Goal: Task Accomplishment & Management: Manage account settings

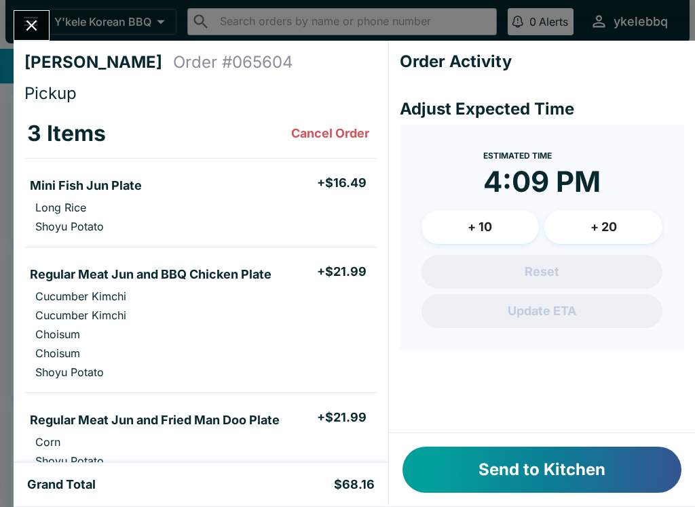
click at [104, 227] on p "Shoyu Potato" at bounding box center [69, 227] width 69 height 14
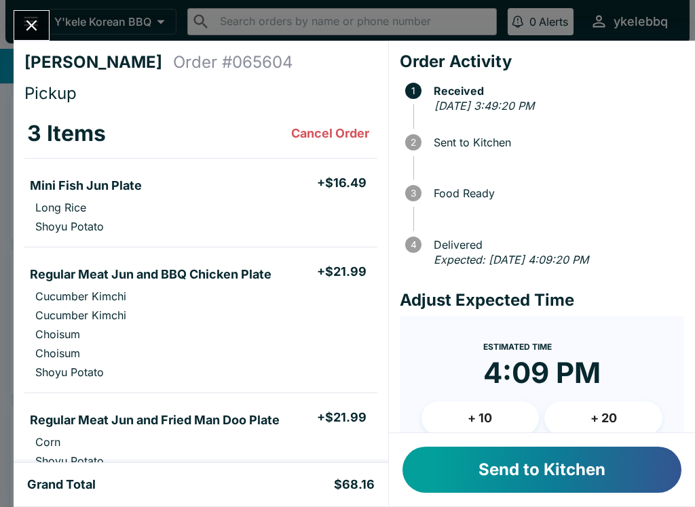
click at [591, 473] on button "Send to Kitchen" at bounding box center [541, 470] width 279 height 46
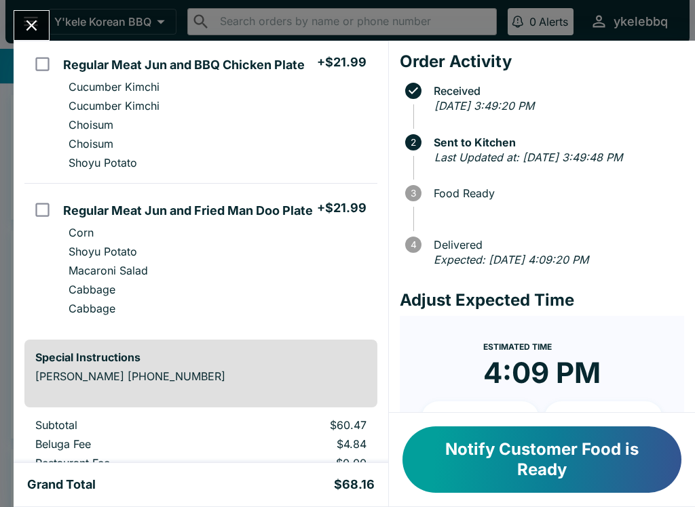
scroll to position [212, 0]
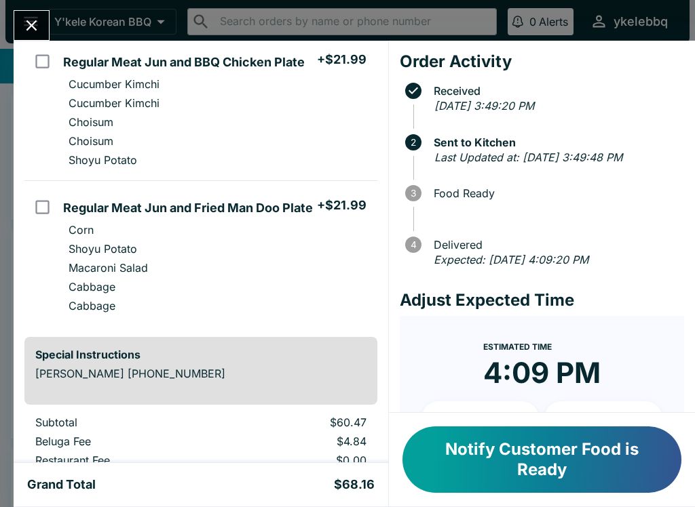
click at [613, 450] on button "Notify Customer Food is Ready" at bounding box center [541, 460] width 279 height 66
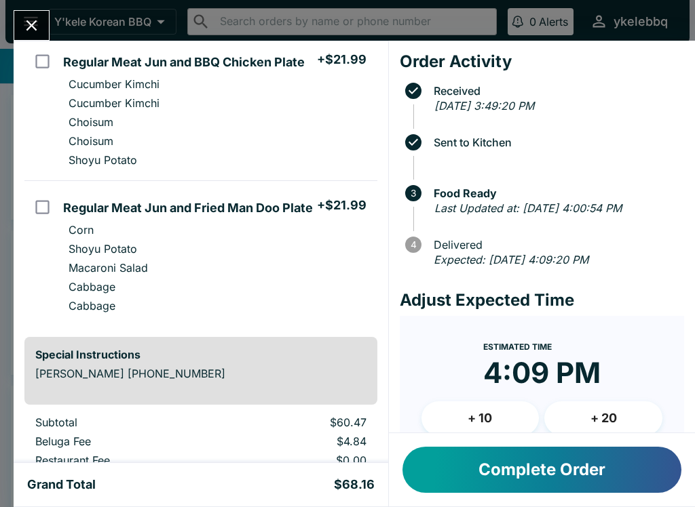
click at [606, 468] on button "Complete Order" at bounding box center [541, 470] width 279 height 46
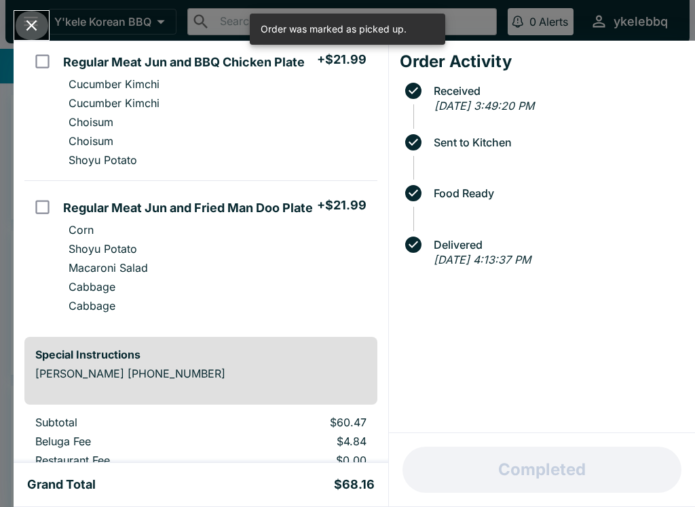
click at [30, 26] on icon "Close" at bounding box center [31, 25] width 18 height 18
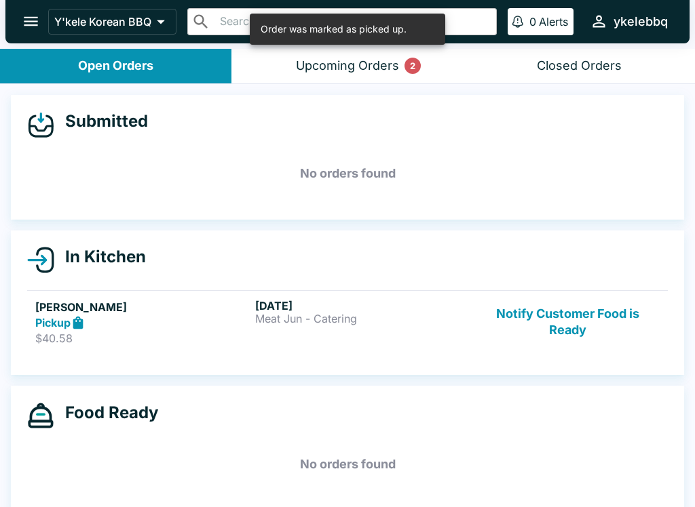
click at [265, 336] on div "[DATE] Meat Jun - Catering" at bounding box center [362, 322] width 214 height 47
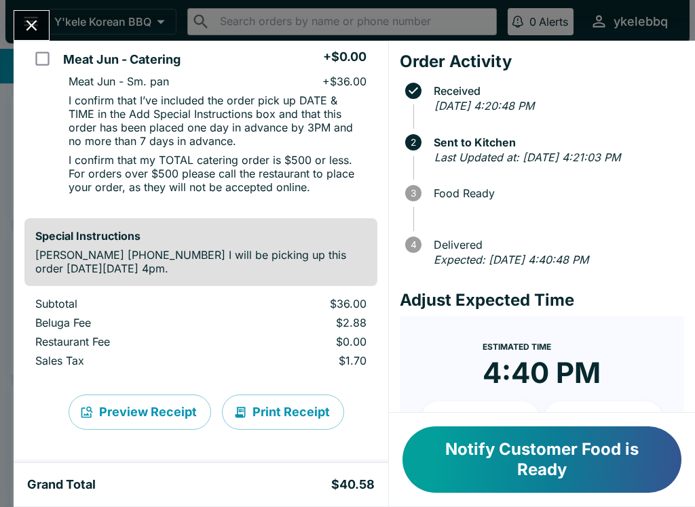
scroll to position [126, 0]
click at [144, 303] on p "Subtotal" at bounding box center [123, 304] width 177 height 14
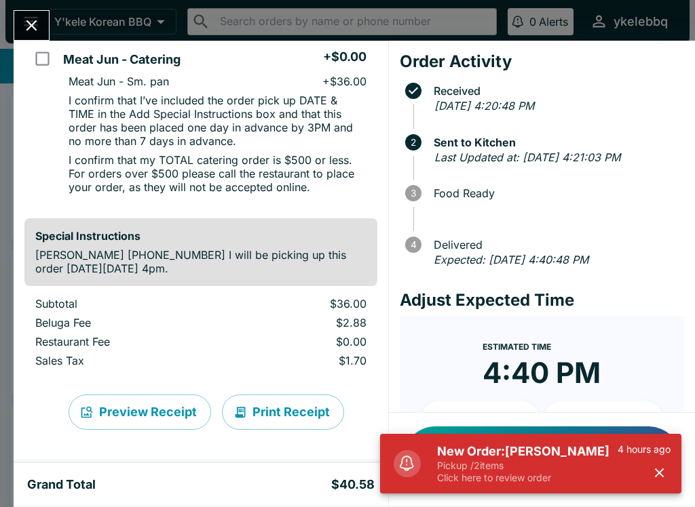
click at [588, 461] on p "Pickup / 2 items" at bounding box center [527, 466] width 180 height 12
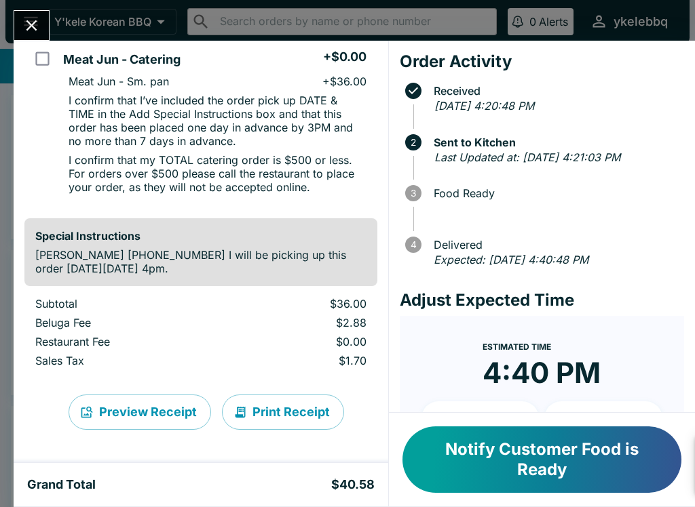
scroll to position [52, 0]
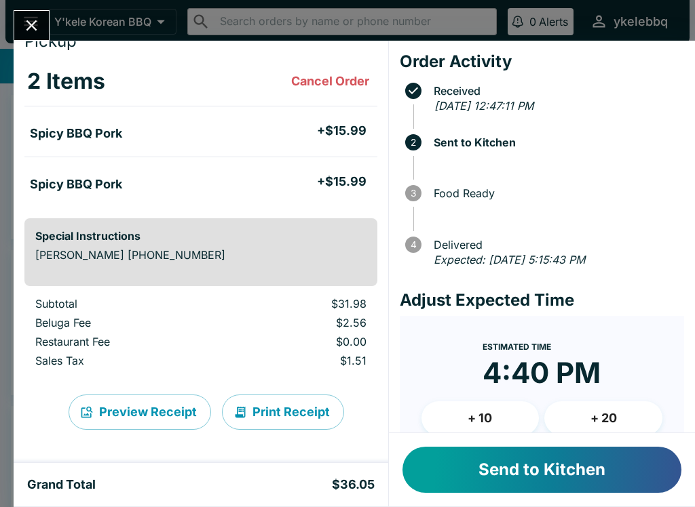
click at [589, 472] on button "Send to Kitchen" at bounding box center [541, 470] width 279 height 46
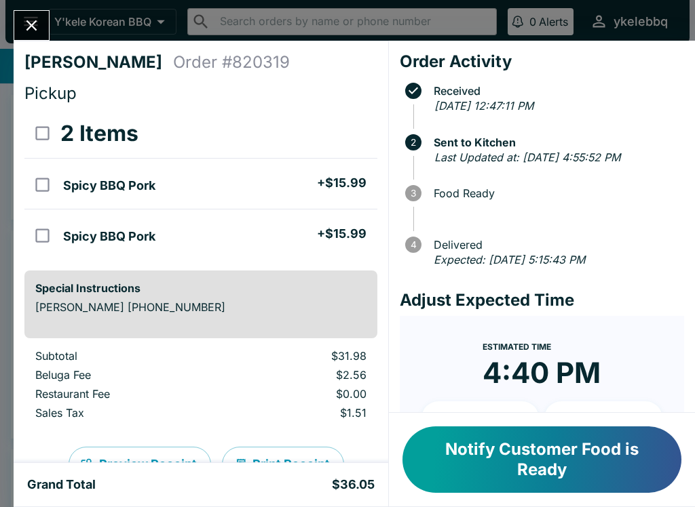
scroll to position [0, 0]
click at [623, 433] on button "Notify Customer Food is Ready" at bounding box center [541, 460] width 279 height 66
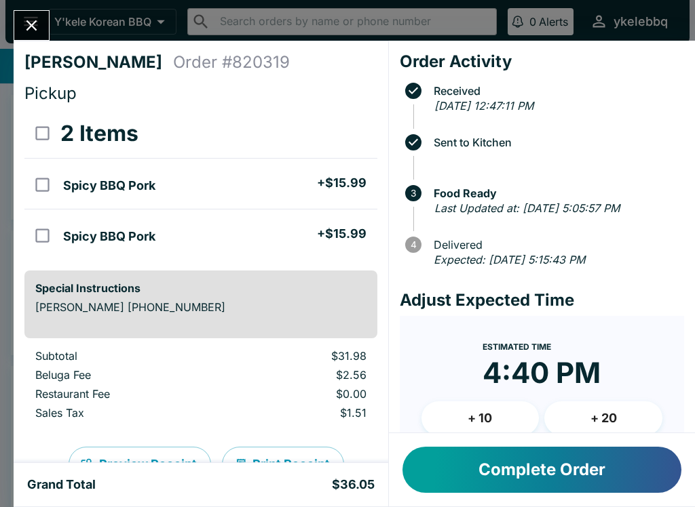
click at [629, 478] on button "Complete Order" at bounding box center [541, 470] width 279 height 46
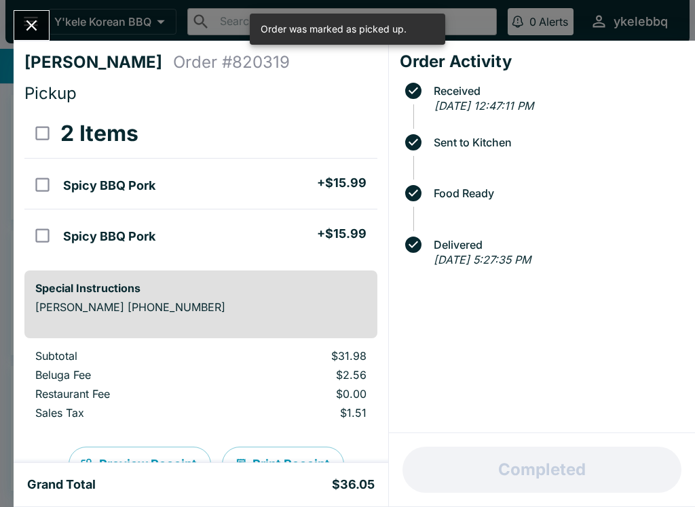
click at [41, 28] on icon "Close" at bounding box center [31, 25] width 18 height 18
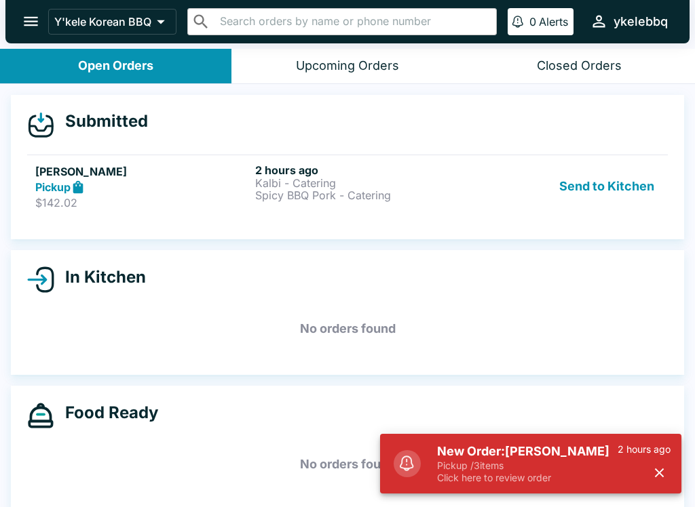
click at [648, 189] on button "Send to Kitchen" at bounding box center [607, 186] width 106 height 47
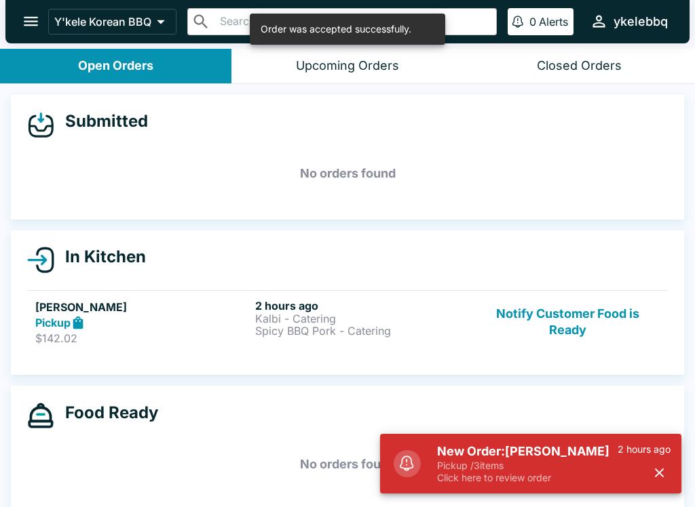
click at [161, 332] on p "$142.02" at bounding box center [142, 339] width 214 height 14
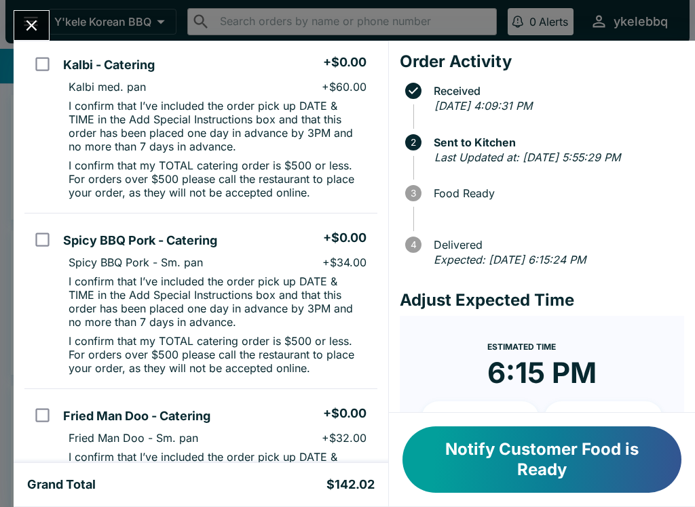
scroll to position [116, 0]
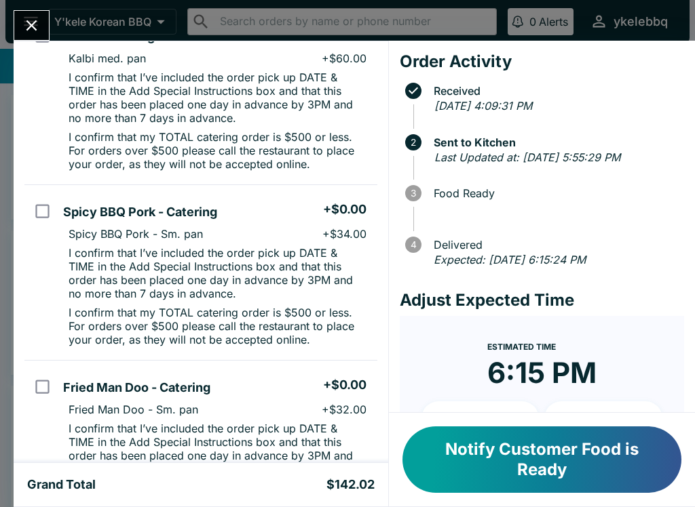
click at [244, 503] on div "Grand Total $142.02" at bounding box center [201, 484] width 374 height 43
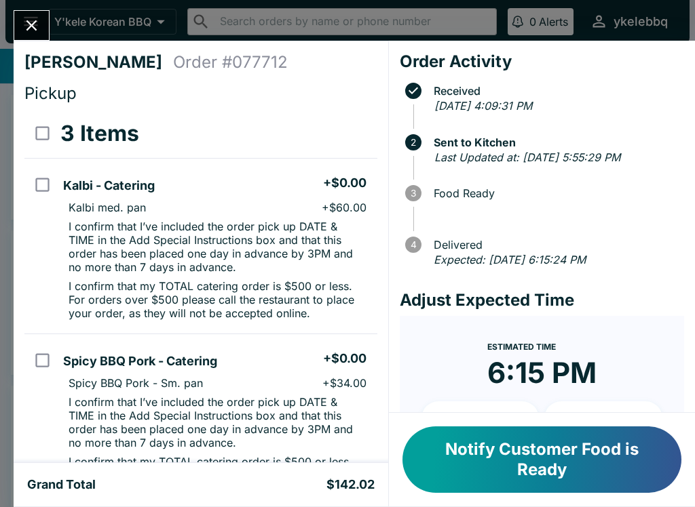
scroll to position [0, 0]
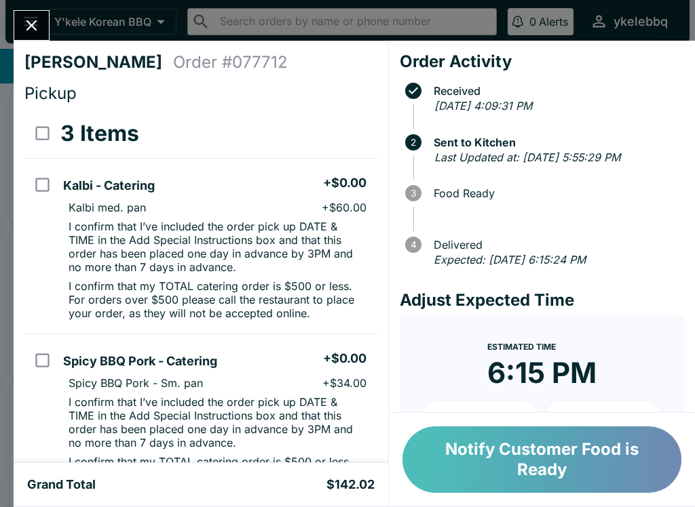
click at [619, 469] on button "Notify Customer Food is Ready" at bounding box center [541, 460] width 279 height 66
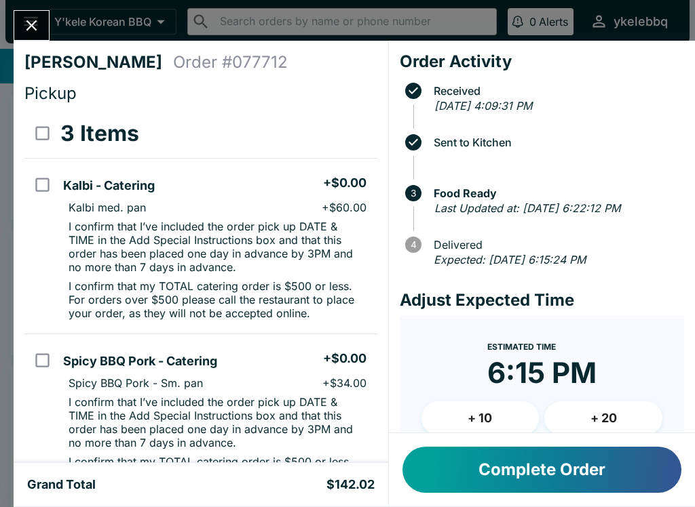
click at [608, 469] on button "Complete Order" at bounding box center [541, 470] width 279 height 46
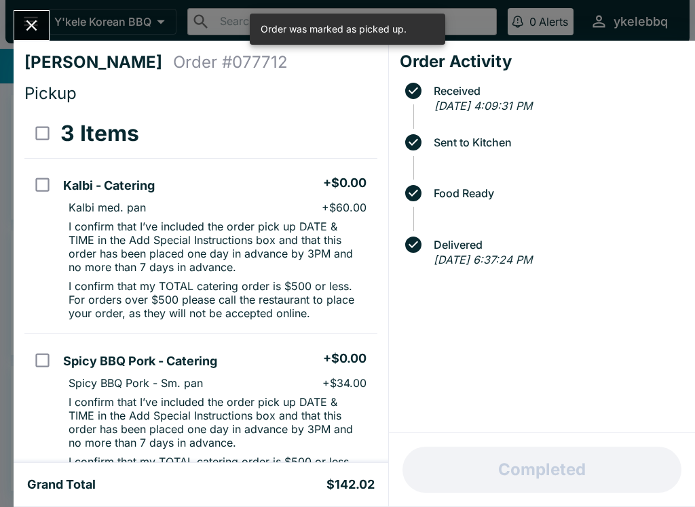
click at [43, 31] on button "Close" at bounding box center [31, 25] width 35 height 29
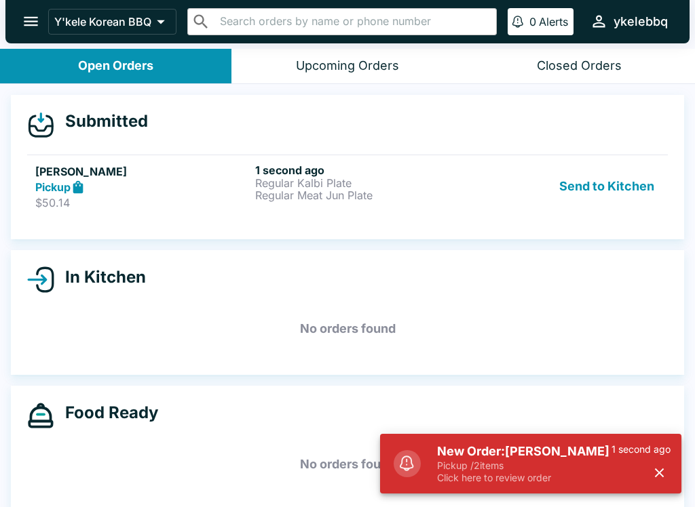
click at [609, 463] on p "Pickup / 2 items" at bounding box center [524, 466] width 174 height 12
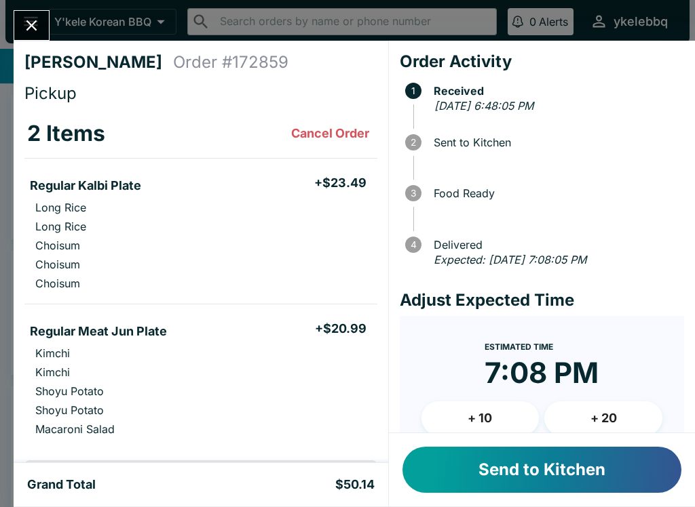
click at [589, 465] on button "Send to Kitchen" at bounding box center [541, 470] width 279 height 46
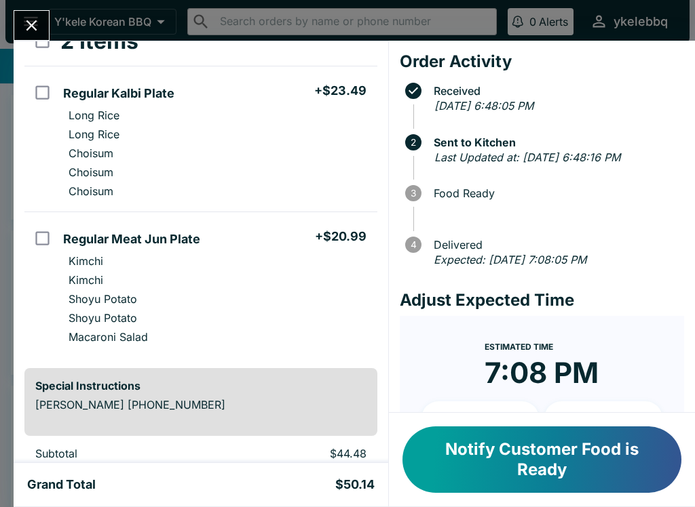
scroll to position [94, 0]
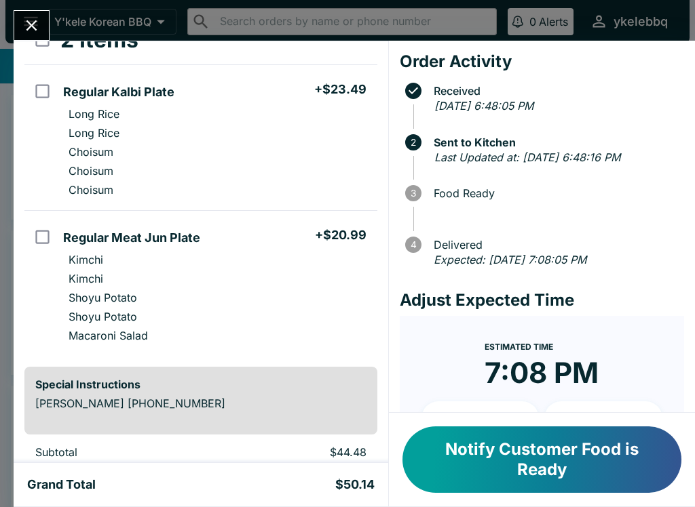
click at [593, 442] on button "Notify Customer Food is Ready" at bounding box center [541, 460] width 279 height 66
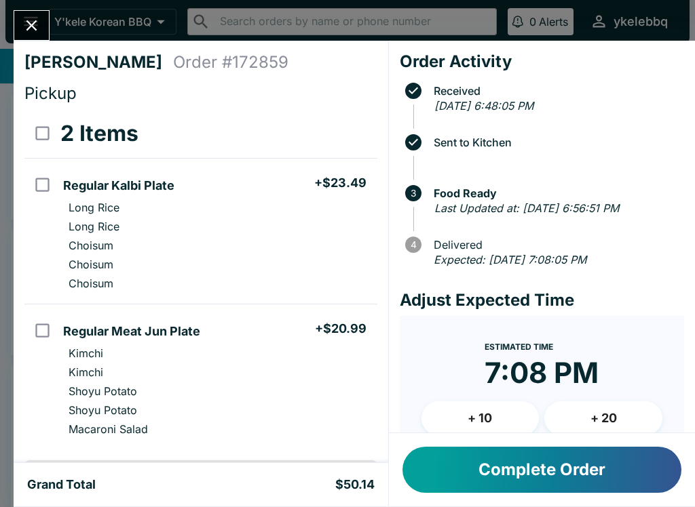
scroll to position [0, 0]
click at [652, 465] on button "Complete Order" at bounding box center [541, 470] width 279 height 46
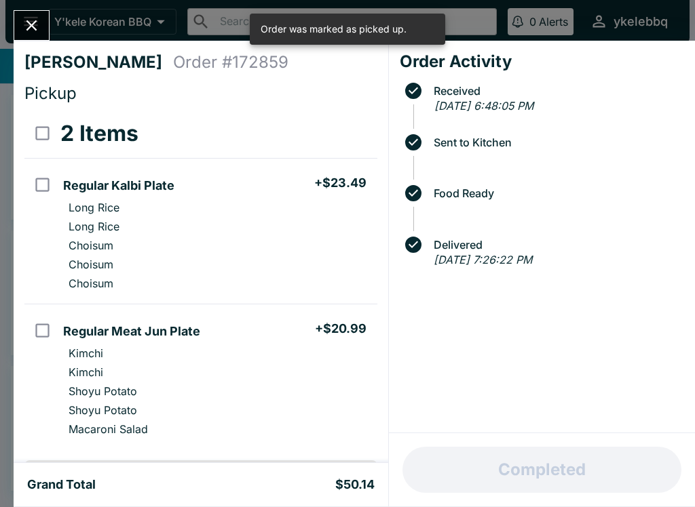
click at [43, 36] on button "Close" at bounding box center [31, 25] width 35 height 29
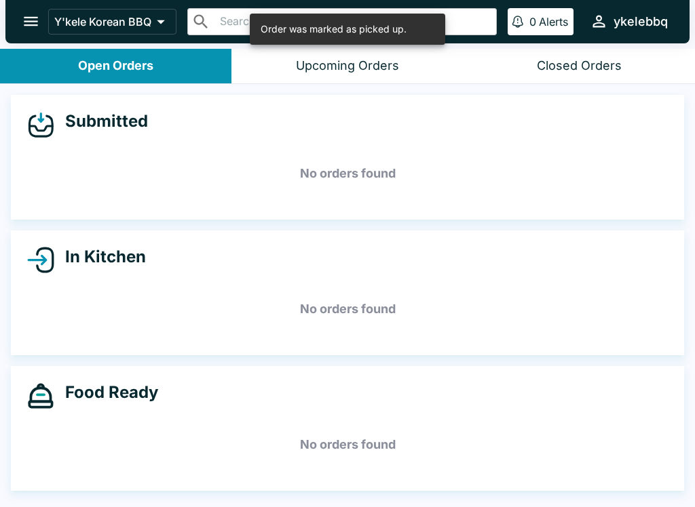
scroll to position [2, 0]
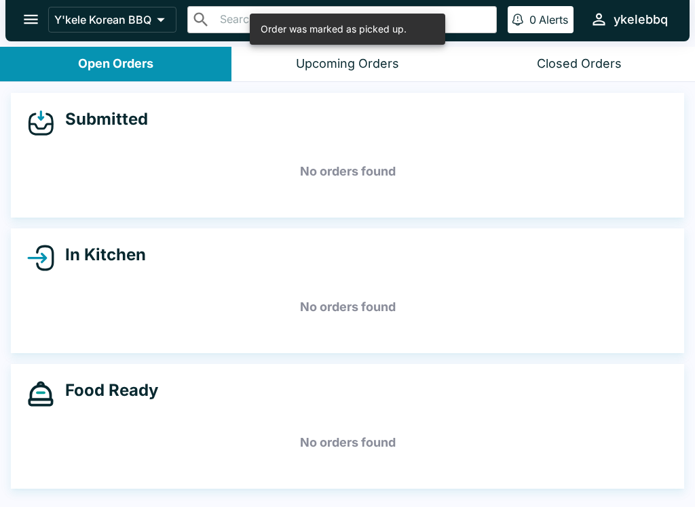
click at [282, 79] on button "Upcoming Orders" at bounding box center [346, 64] width 231 height 35
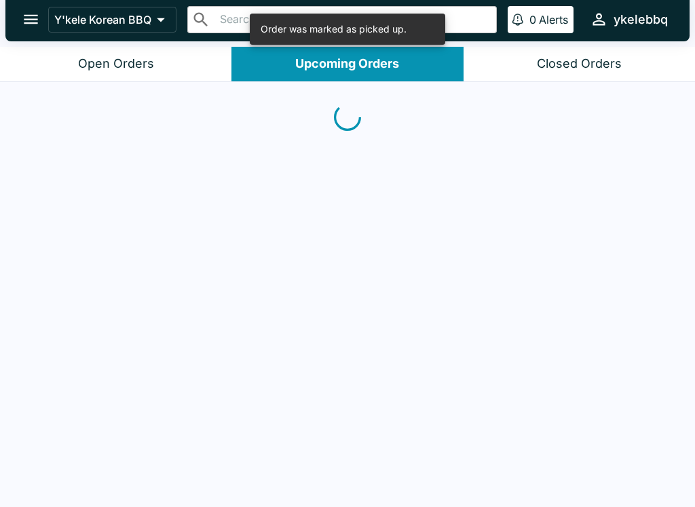
click at [58, 61] on button "Open Orders" at bounding box center [115, 64] width 231 height 35
